Goal: Information Seeking & Learning: Learn about a topic

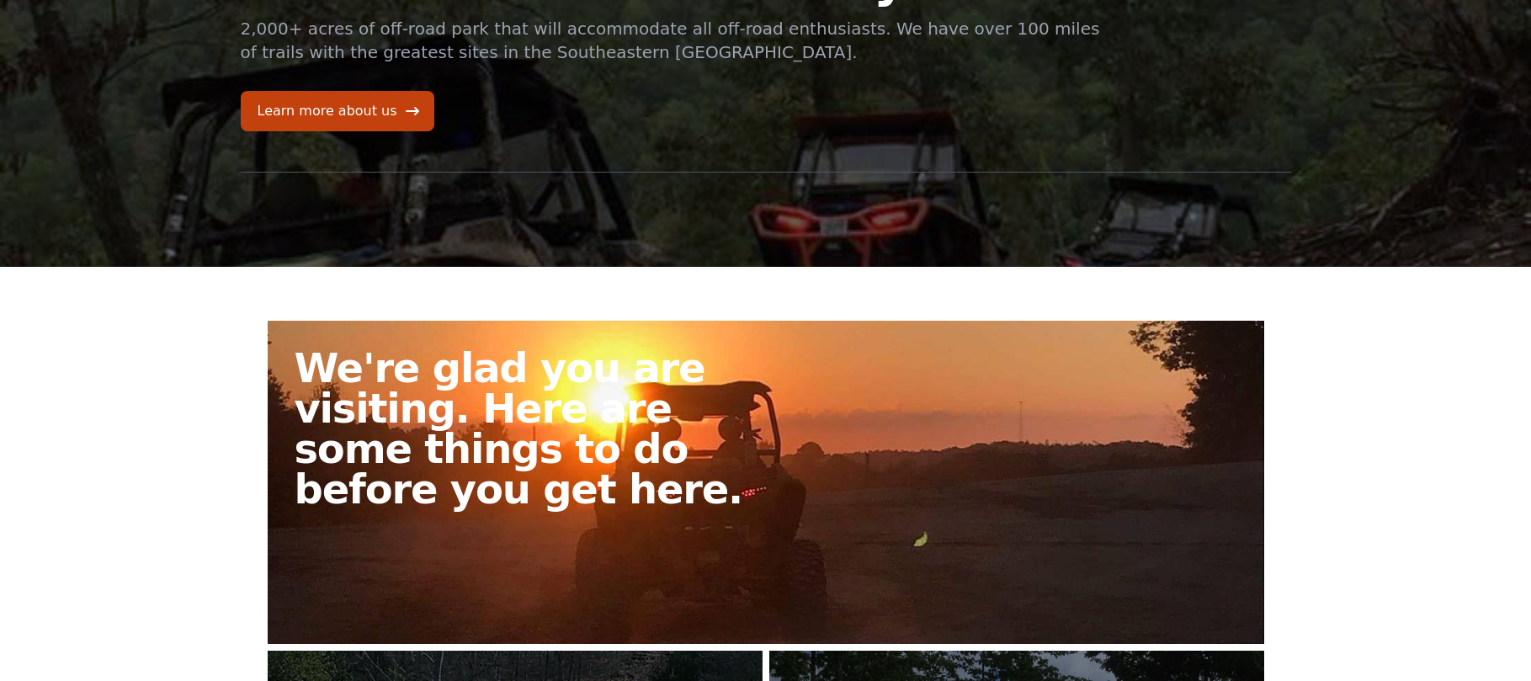
scroll to position [168, 0]
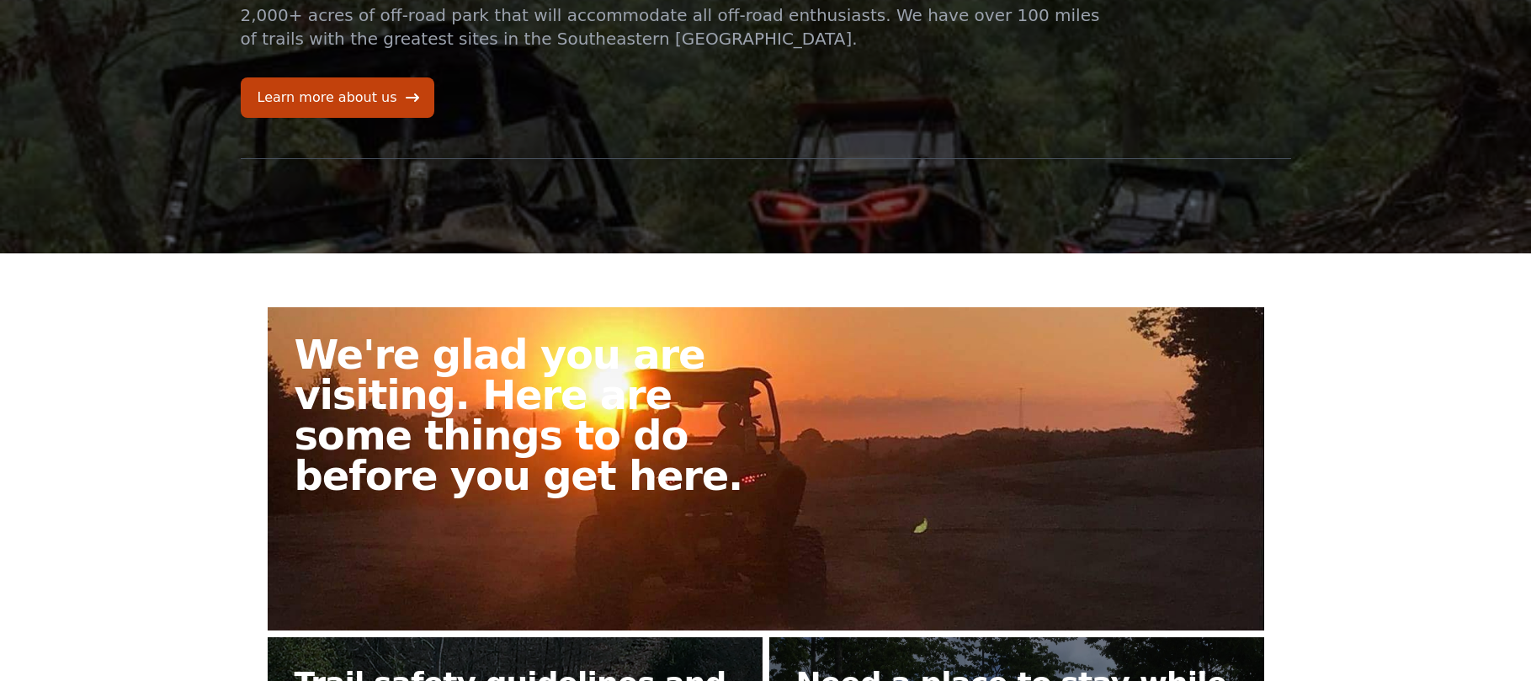
click at [447, 374] on h2 "We're glad you are visiting. Here are some things to do before you get here." at bounding box center [536, 415] width 485 height 162
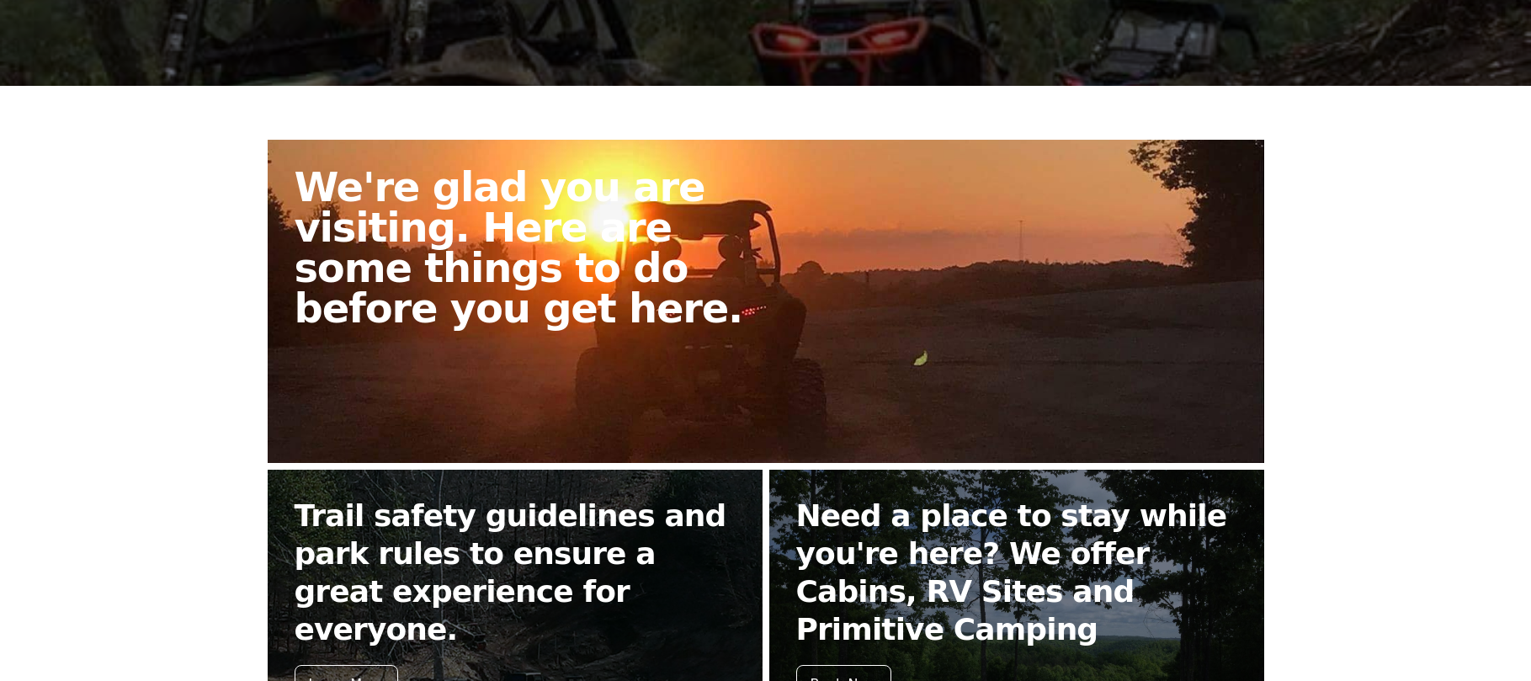
scroll to position [337, 0]
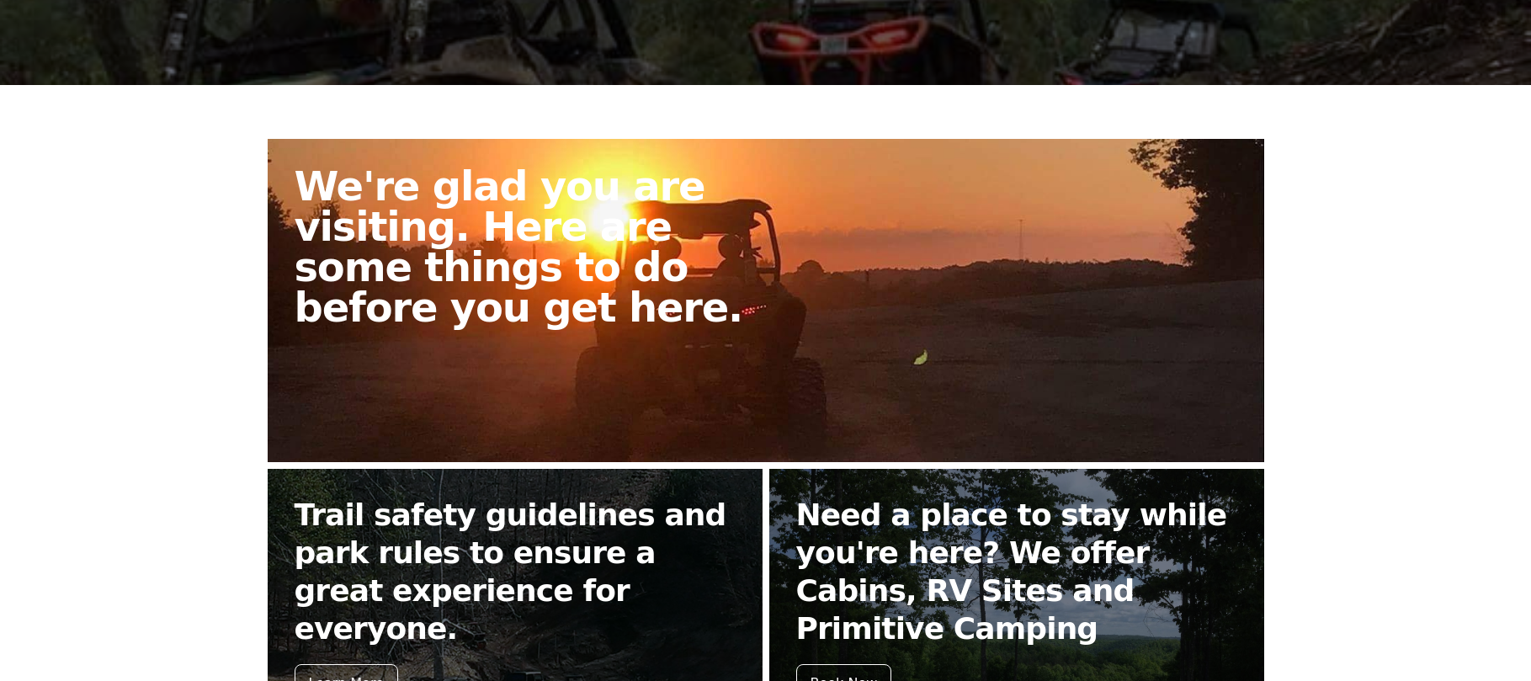
click at [446, 283] on h2 "We're glad you are visiting. Here are some things to do before you get here." at bounding box center [536, 247] width 485 height 162
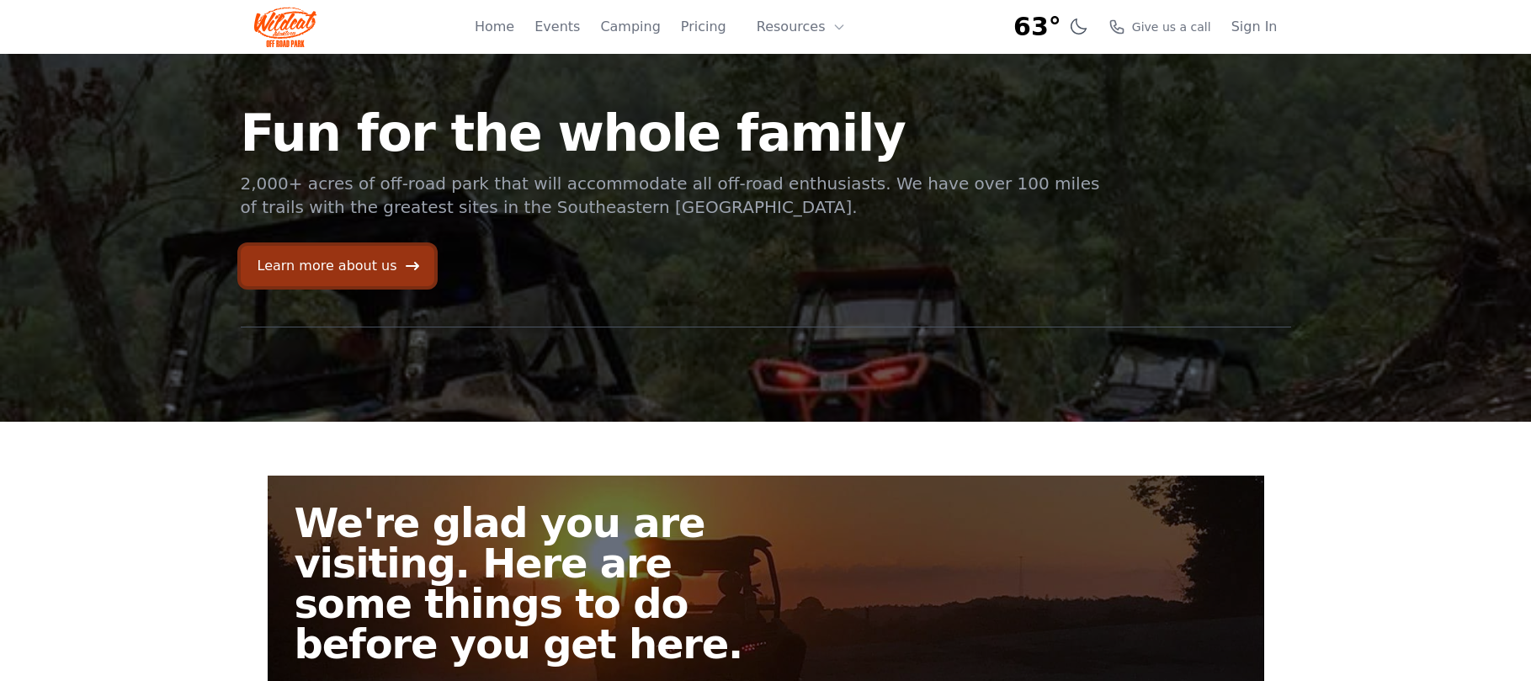
click at [334, 268] on link "Learn more about us" at bounding box center [338, 266] width 194 height 40
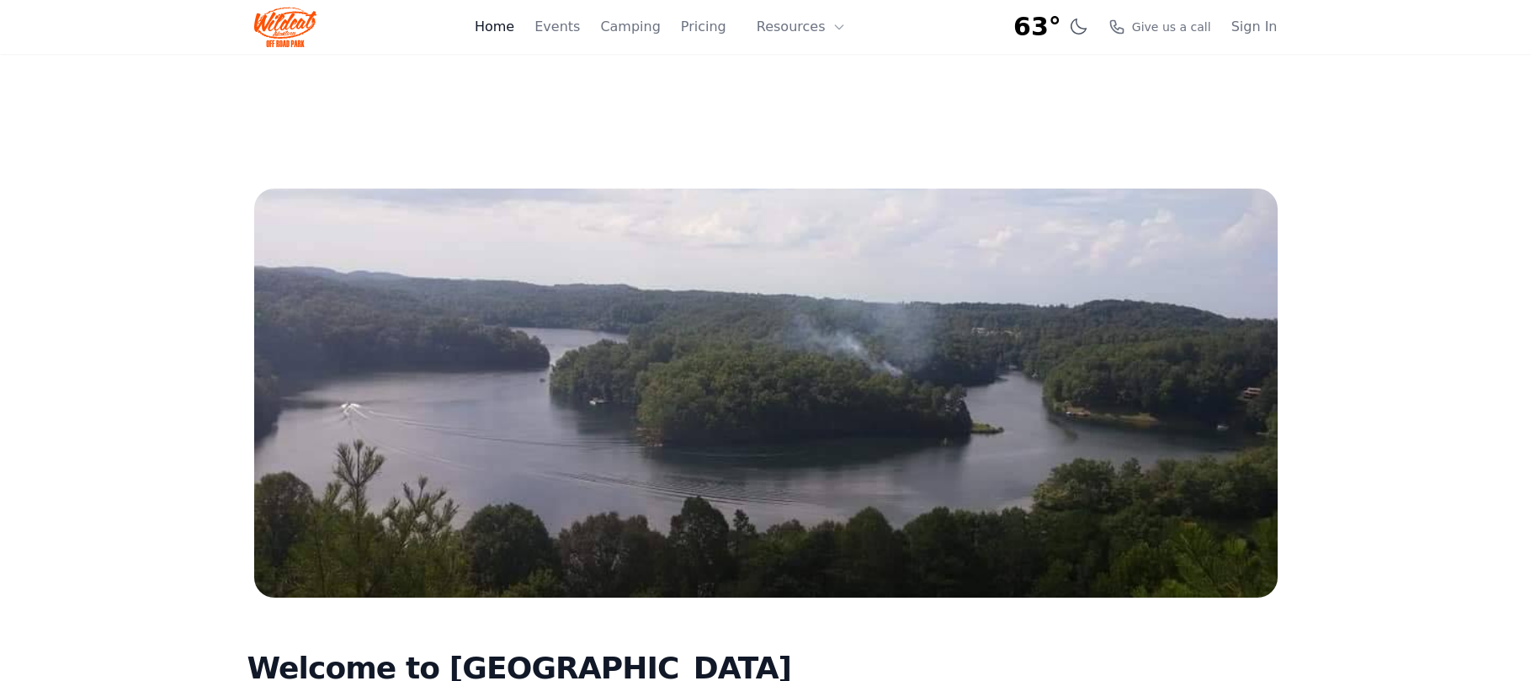
click at [514, 27] on link "Home" at bounding box center [495, 27] width 40 height 20
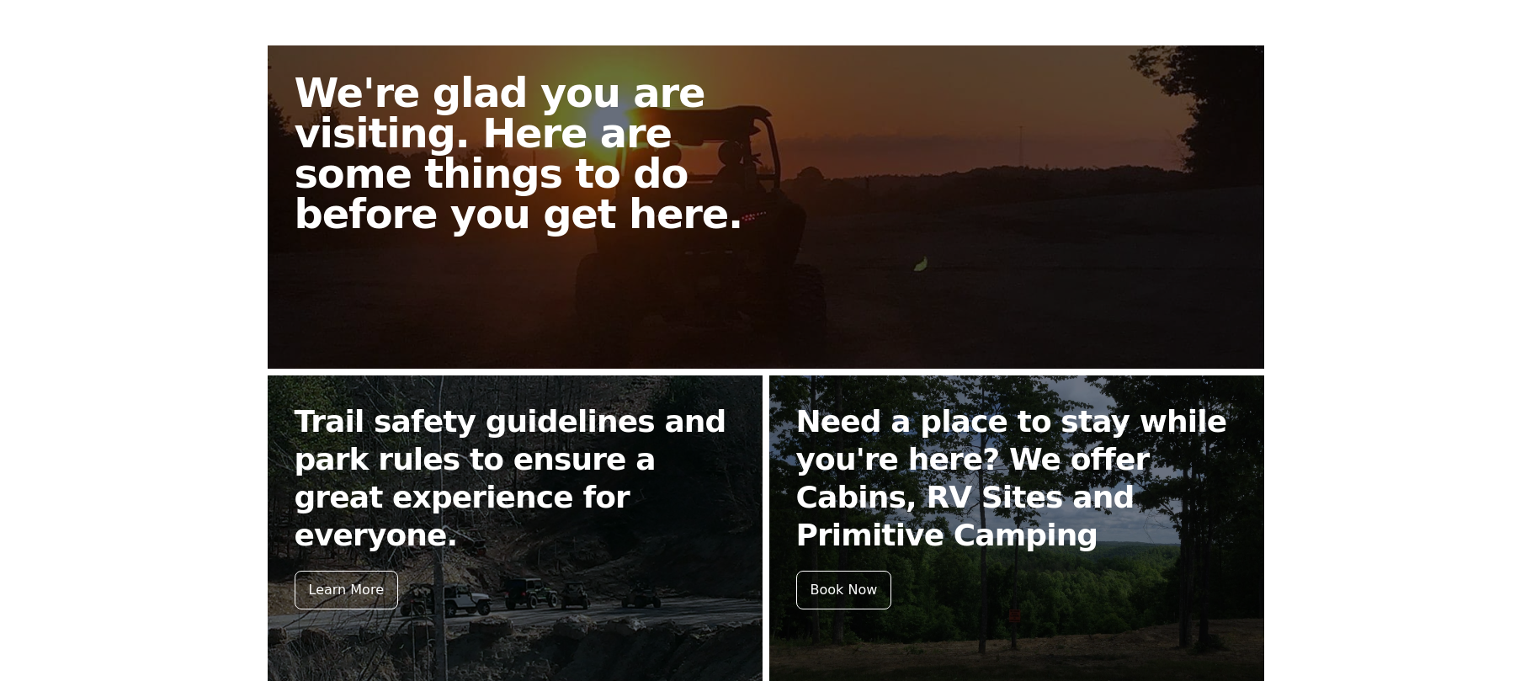
scroll to position [589, 0]
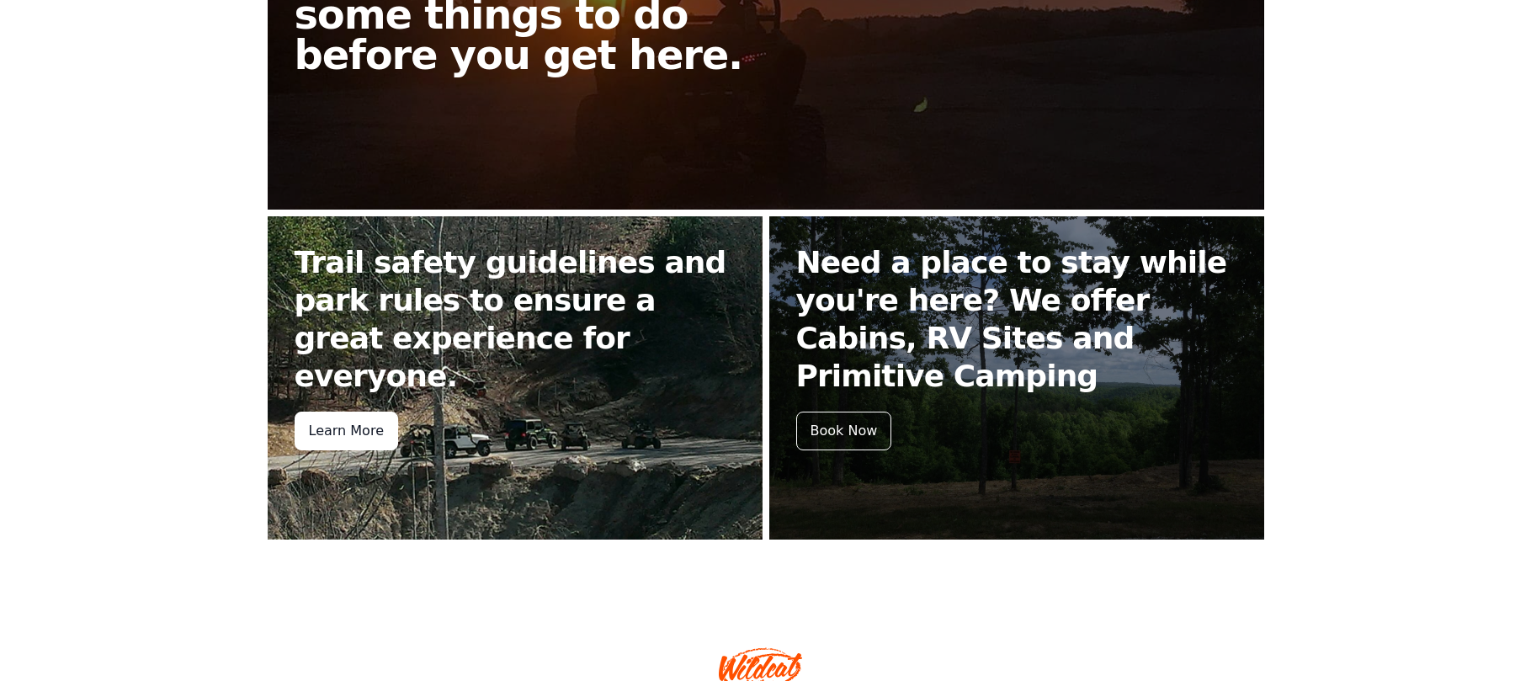
click at [333, 411] on div "Learn More" at bounding box center [345, 430] width 103 height 39
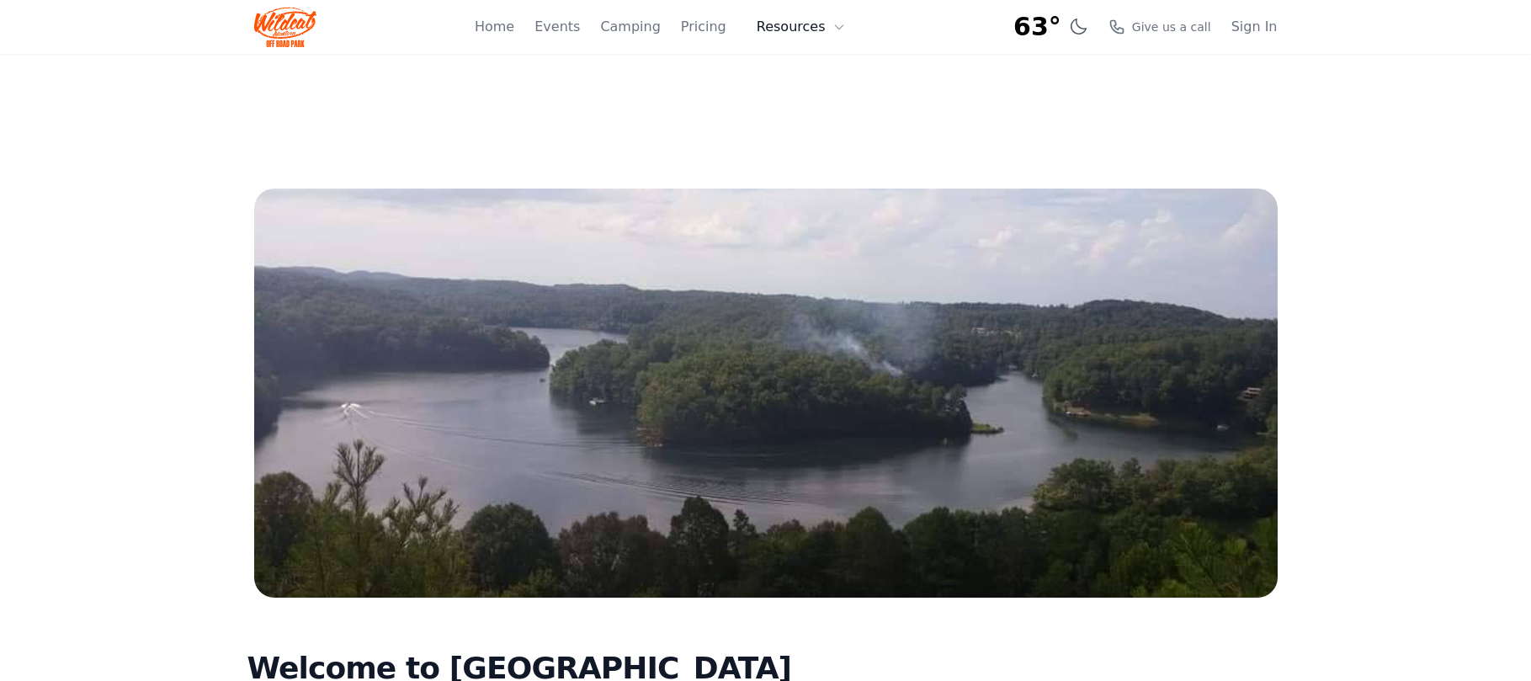
click at [779, 29] on button "Resources" at bounding box center [800, 27] width 109 height 34
click at [788, 63] on link "About" at bounding box center [827, 69] width 162 height 30
click at [804, 25] on button "Resources" at bounding box center [800, 27] width 109 height 34
click at [798, 116] on div "About FAQ" at bounding box center [827, 83] width 162 height 67
click at [804, 100] on link "FAQ" at bounding box center [827, 99] width 162 height 30
